Goal: Entertainment & Leisure: Consume media (video, audio)

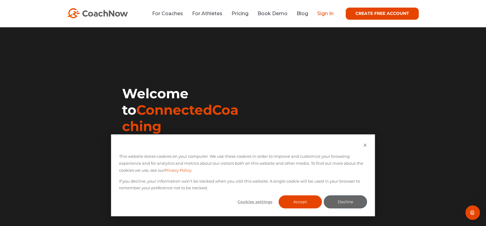
click at [323, 13] on link "Sign In" at bounding box center [325, 14] width 16 height 6
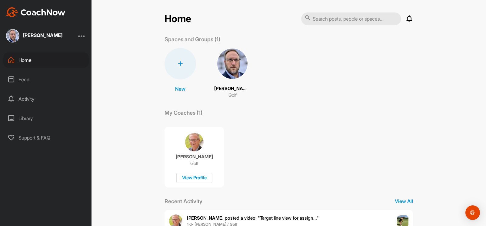
click at [228, 72] on img at bounding box center [233, 64] width 32 height 32
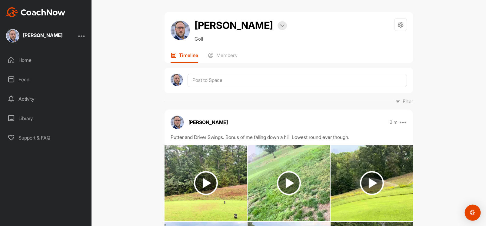
click at [473, 213] on img "Open Intercom Messenger" at bounding box center [473, 212] width 8 height 8
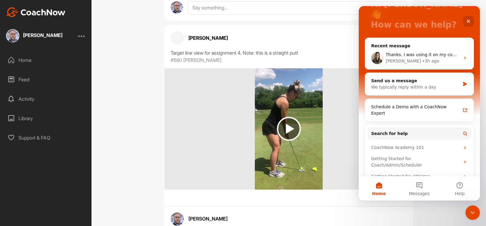
scroll to position [489, 0]
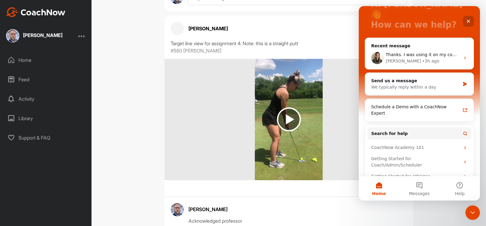
click at [468, 21] on icon "Close" at bounding box center [468, 21] width 3 height 3
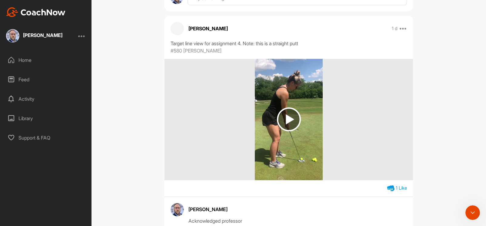
scroll to position [0, 0]
click at [294, 121] on img at bounding box center [289, 119] width 24 height 24
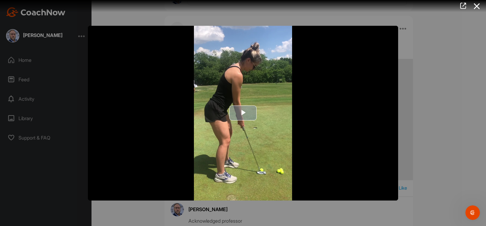
click at [331, 161] on img "Video Player" at bounding box center [243, 113] width 310 height 175
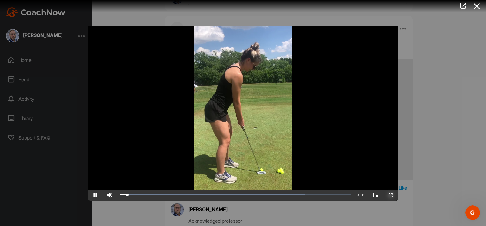
click at [388, 195] on span "Video Player" at bounding box center [391, 195] width 15 height 0
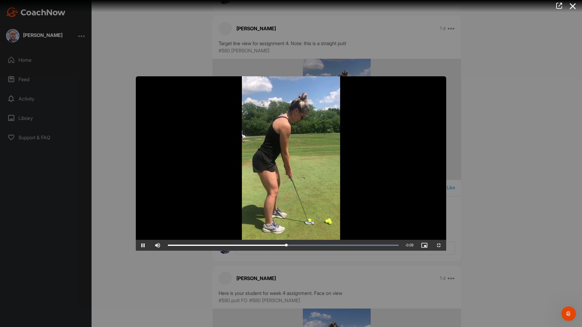
click at [412, 153] on video "Video Player" at bounding box center [291, 163] width 310 height 175
click at [446, 225] on span "Video Player" at bounding box center [438, 245] width 15 height 0
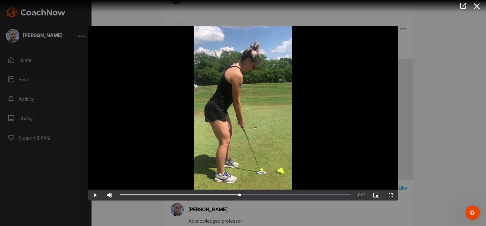
click at [443, 97] on div at bounding box center [243, 113] width 486 height 226
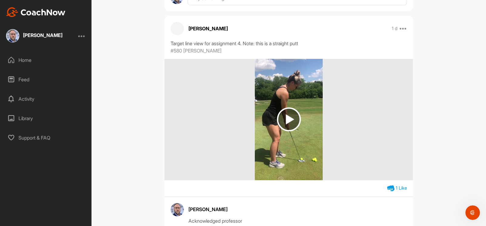
click at [358, 121] on div at bounding box center [289, 119] width 248 height 121
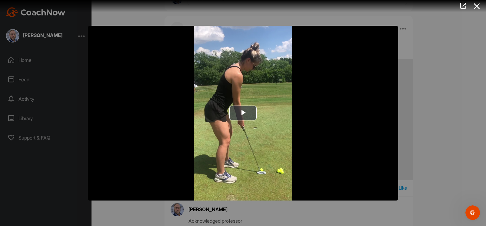
click at [82, 37] on div at bounding box center [243, 113] width 486 height 226
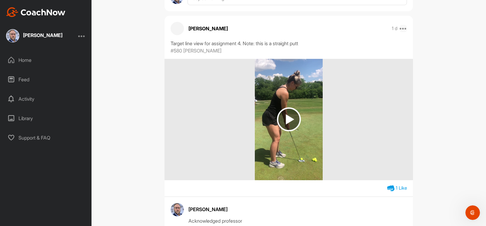
click at [403, 29] on icon at bounding box center [403, 28] width 7 height 7
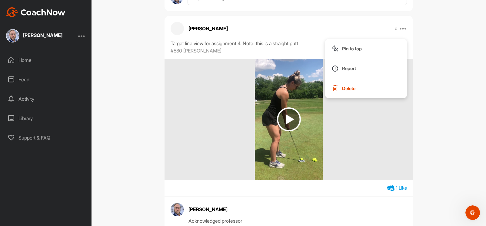
click at [371, 124] on div at bounding box center [289, 119] width 248 height 121
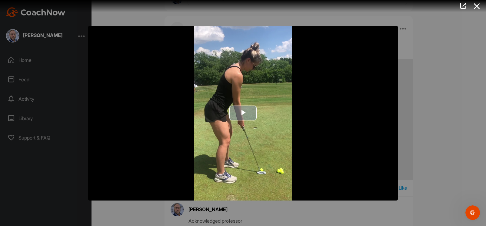
click at [243, 113] on span "Video Player" at bounding box center [243, 113] width 0 height 0
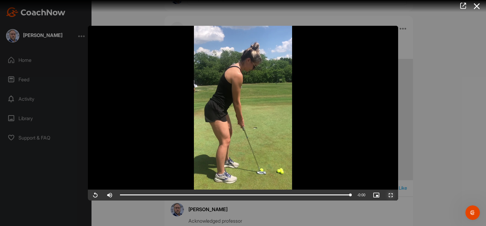
click at [391, 195] on span "Video Player" at bounding box center [391, 195] width 15 height 0
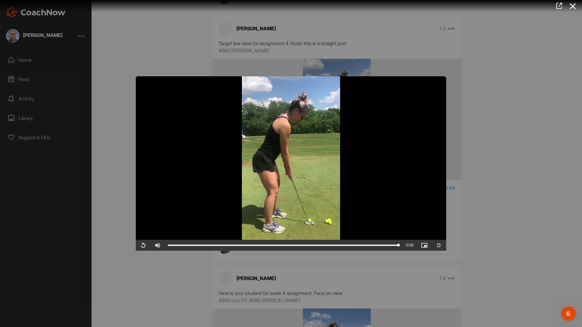
drag, startPoint x: 291, startPoint y: 204, endPoint x: 291, endPoint y: 213, distance: 9.4
click at [291, 203] on video "Video Player" at bounding box center [291, 163] width 310 height 175
click at [446, 225] on span "Video Player" at bounding box center [438, 245] width 15 height 0
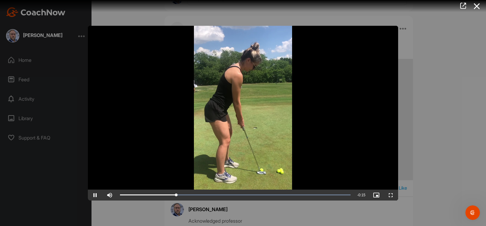
drag, startPoint x: 474, startPoint y: 6, endPoint x: 466, endPoint y: 9, distance: 8.6
click at [473, 6] on icon at bounding box center [477, 6] width 14 height 11
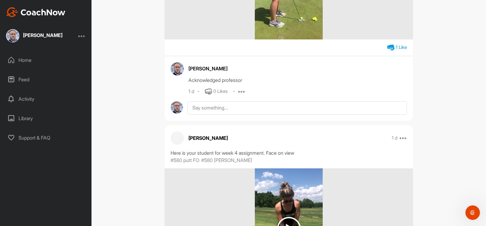
scroll to position [764, 0]
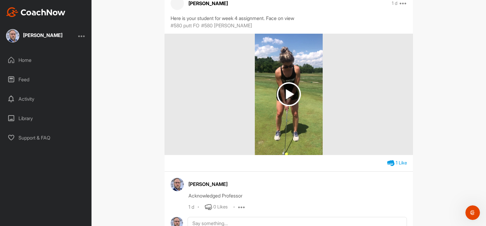
click at [310, 77] on img at bounding box center [289, 94] width 68 height 121
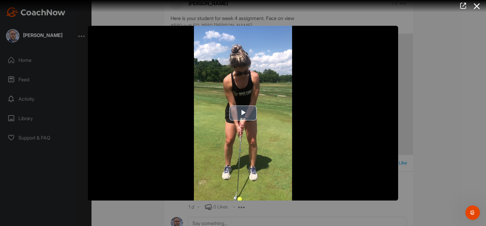
drag, startPoint x: 247, startPoint y: 109, endPoint x: 249, endPoint y: 115, distance: 6.0
click at [243, 113] on span "Video Player" at bounding box center [243, 113] width 0 height 0
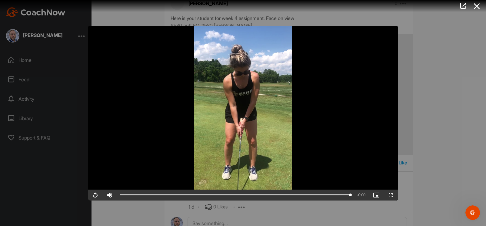
click at [477, 8] on icon at bounding box center [477, 6] width 14 height 11
